Goal: Task Accomplishment & Management: Manage account settings

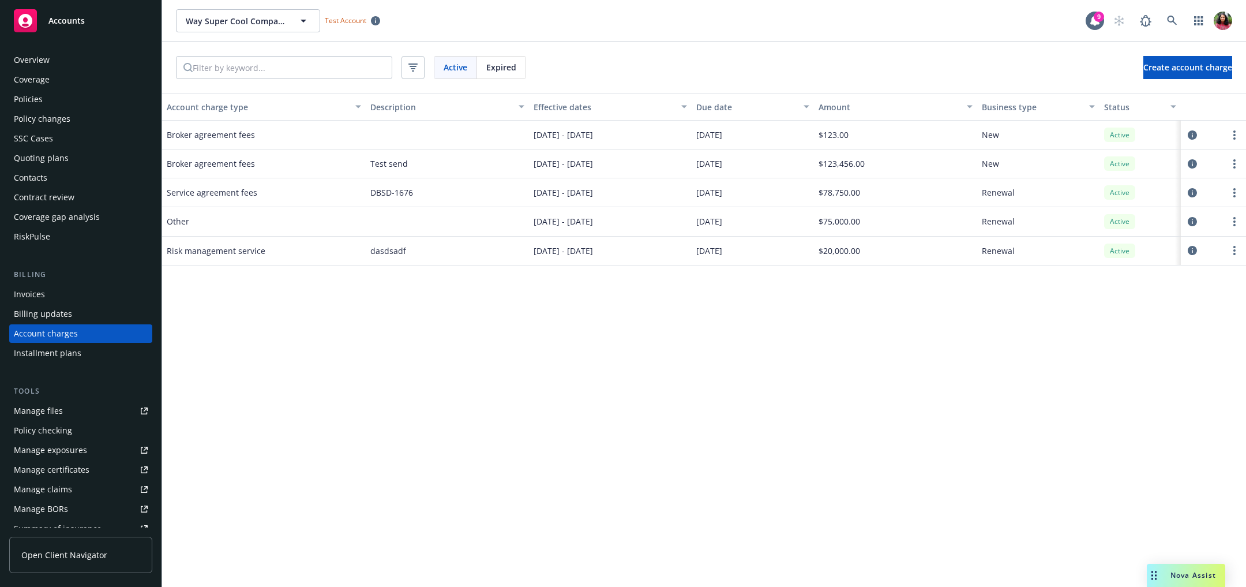
click at [65, 411] on link "Manage files" at bounding box center [80, 410] width 143 height 18
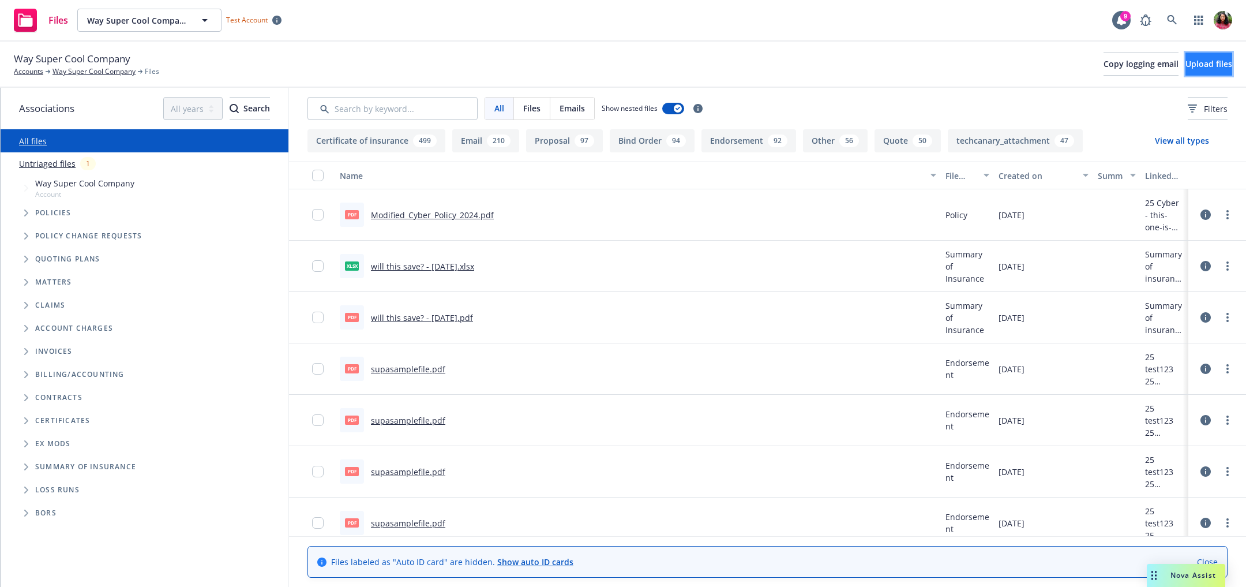
click at [1215, 62] on button "Upload files" at bounding box center [1208, 63] width 47 height 23
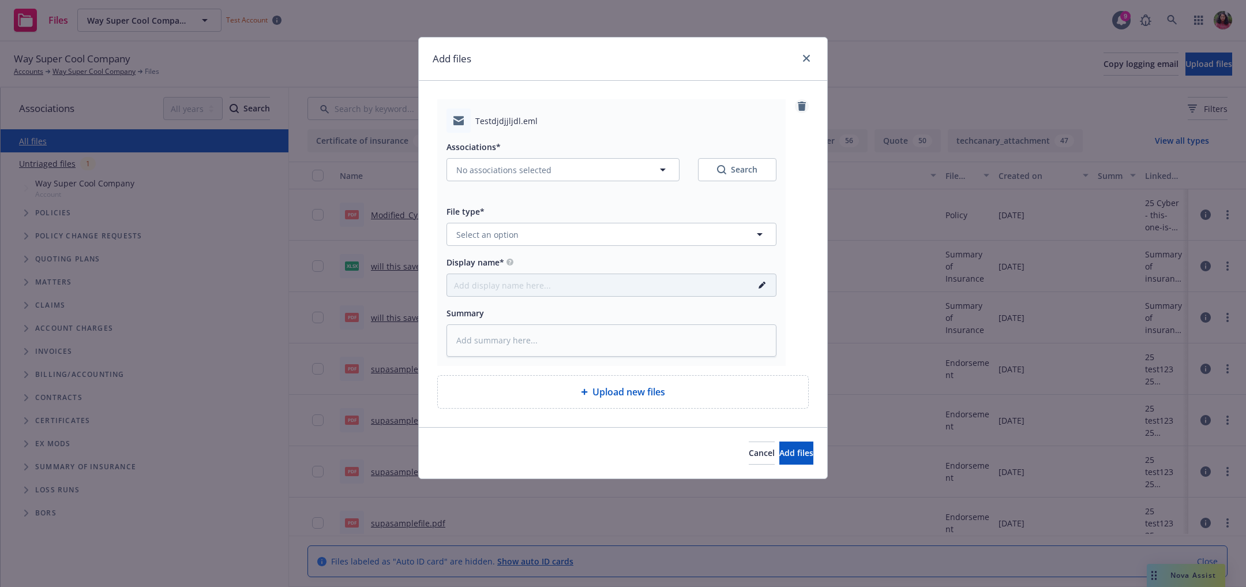
click at [798, 104] on icon "remove" at bounding box center [801, 106] width 9 height 9
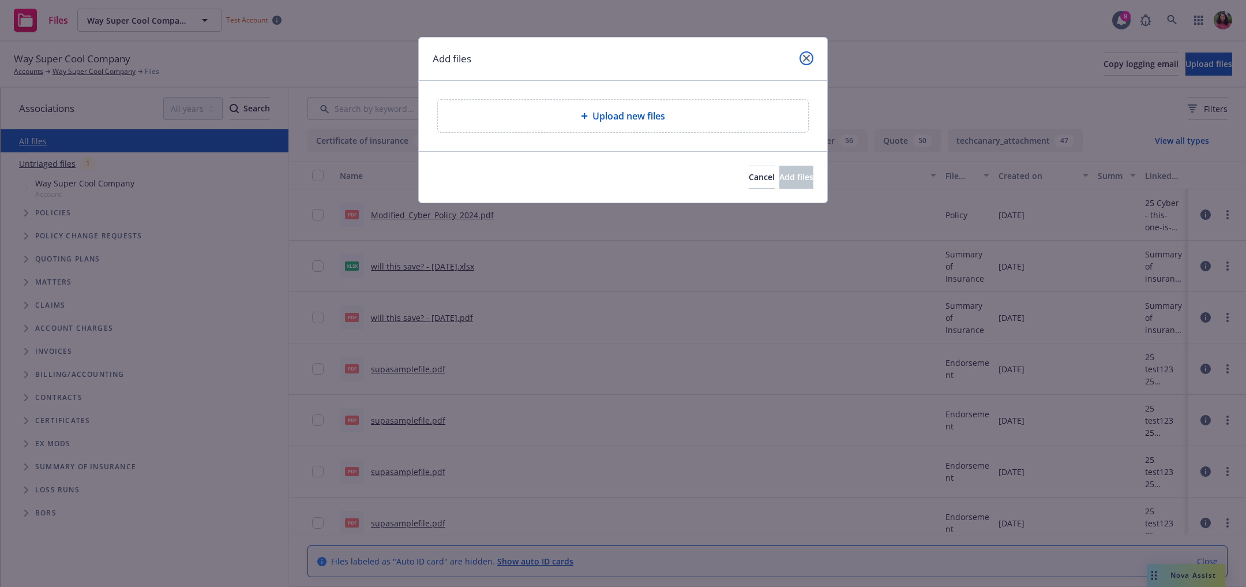
click at [803, 61] on icon "close" at bounding box center [806, 58] width 7 height 7
